Goal: Find specific fact: Find contact information

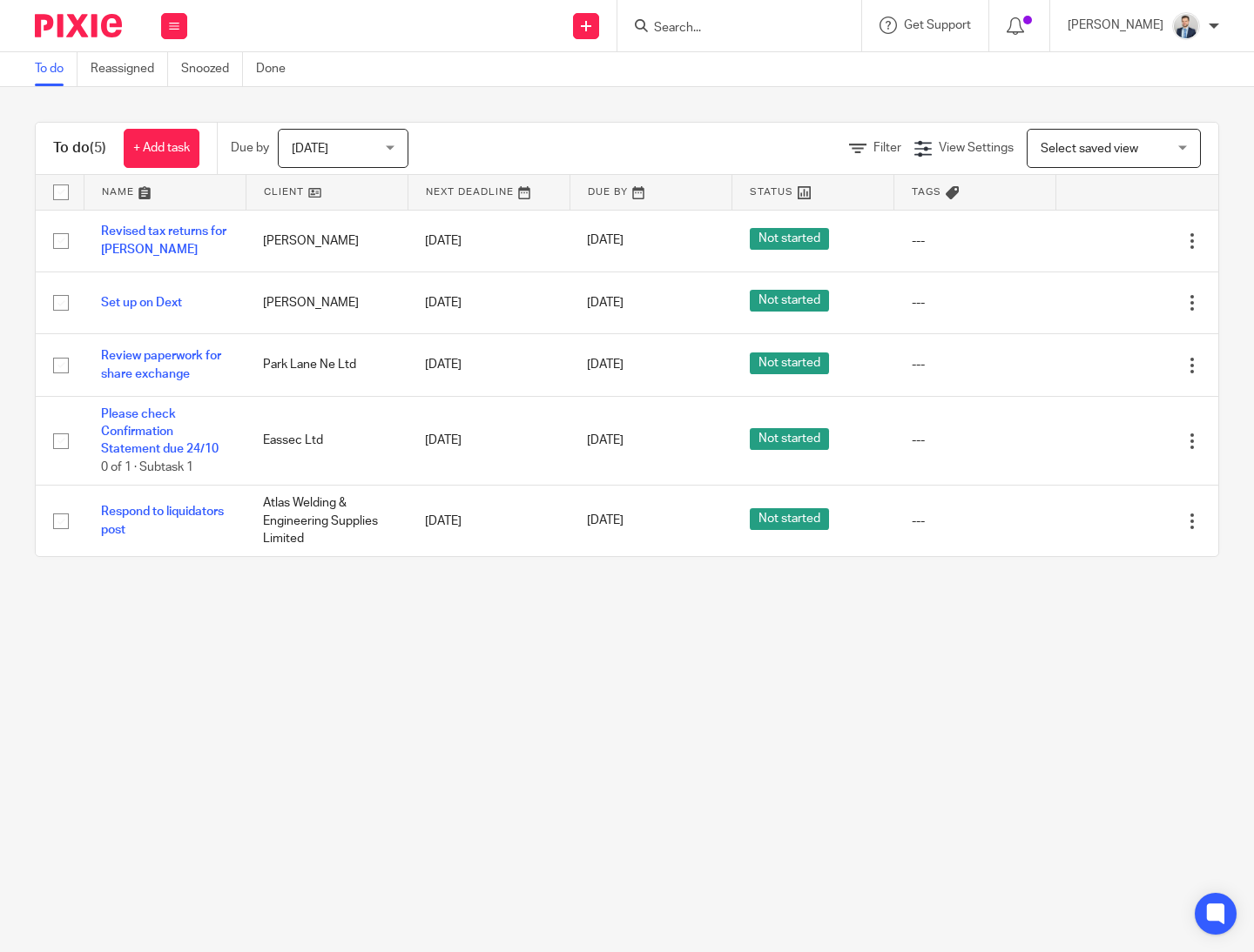
click at [751, 31] on input "Search" at bounding box center [731, 29] width 157 height 16
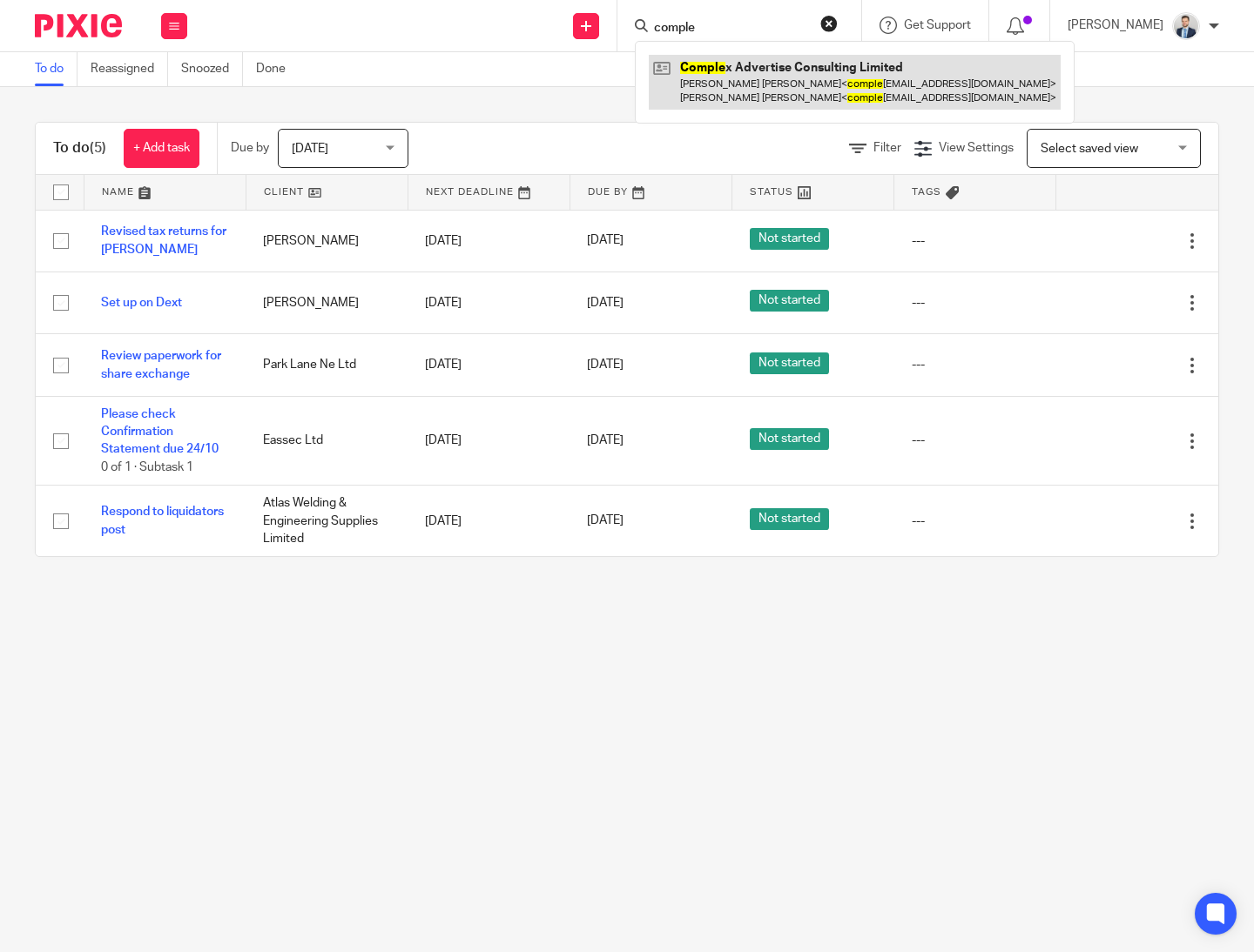
type input "comple"
click at [773, 93] on link at bounding box center [855, 82] width 412 height 54
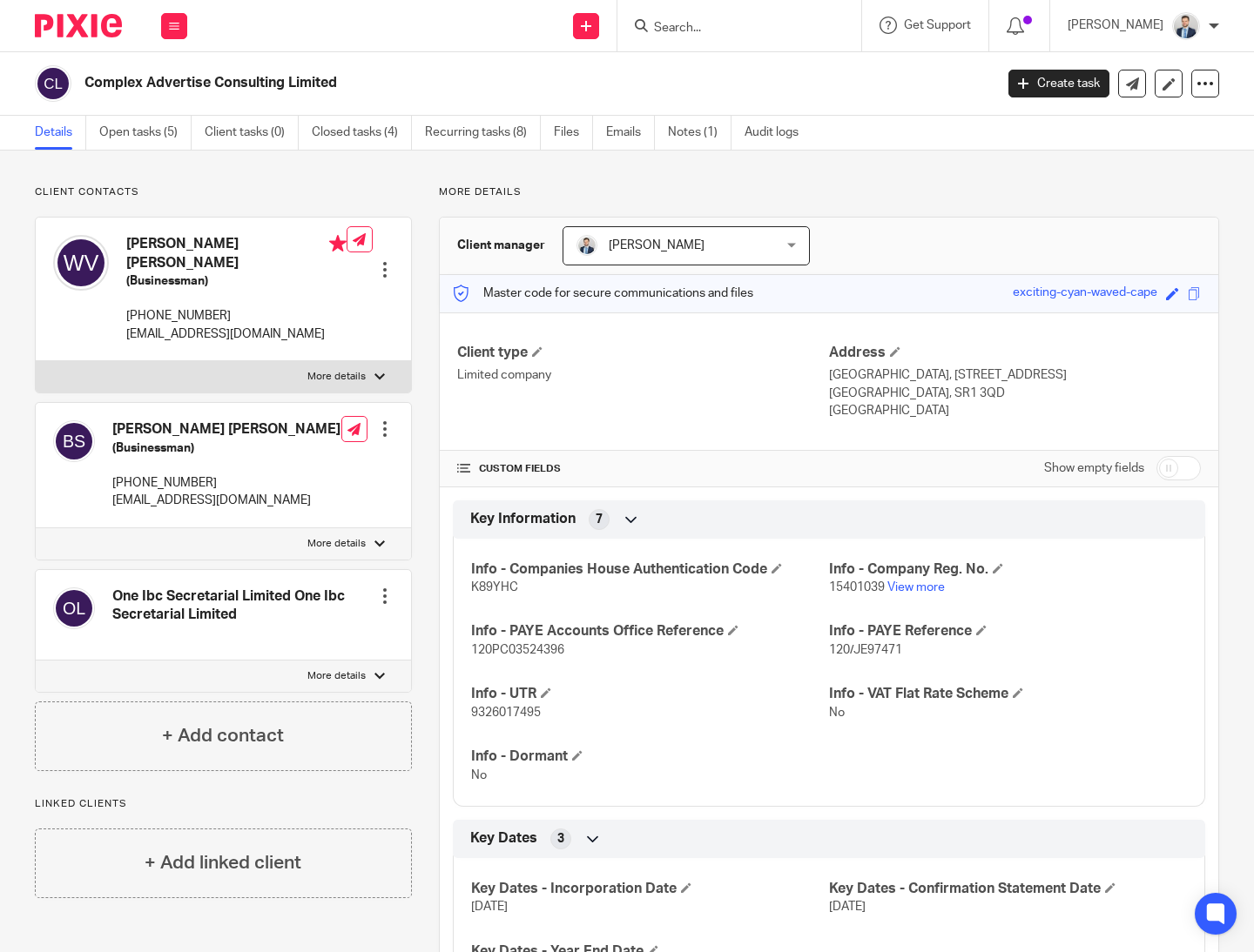
drag, startPoint x: 153, startPoint y: 336, endPoint x: 118, endPoint y: 322, distance: 37.7
click at [118, 322] on div "Wesley Arik Vork (Businessman) +31648150280 complexadvertiseconsulting@gmail.com" at bounding box center [200, 289] width 293 height 125
copy p "complexadvertiseconsulting@gmail.com"
